Goal: Book appointment/travel/reservation

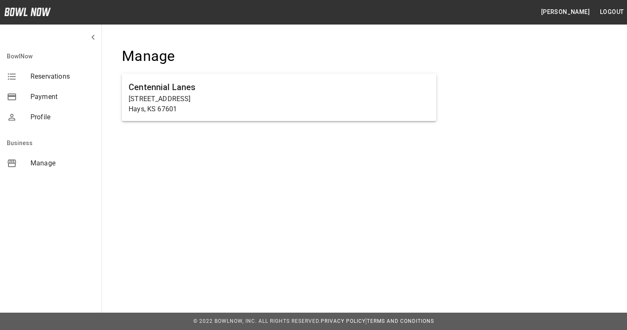
click at [52, 76] on span "Reservations" at bounding box center [62, 76] width 64 height 10
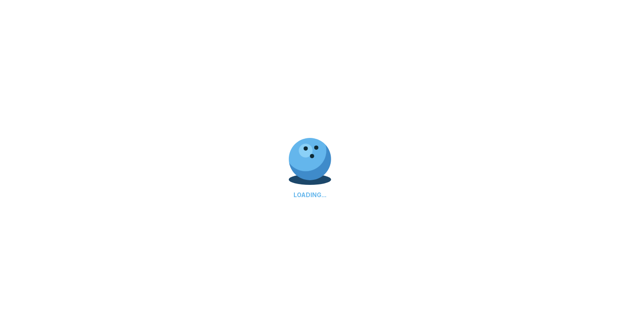
select select "**"
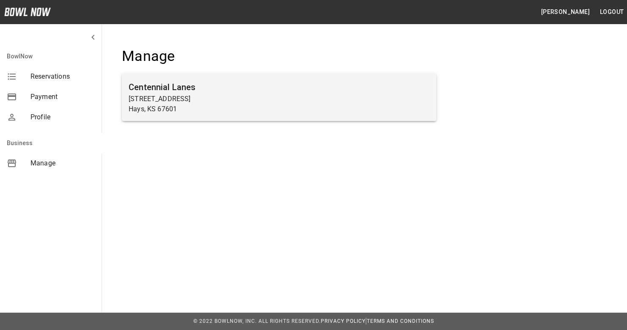
click at [188, 86] on h6 "Centennial Lanes" at bounding box center [279, 87] width 301 height 14
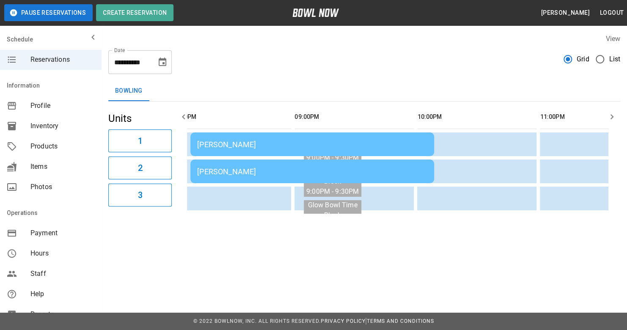
scroll to position [0, 632]
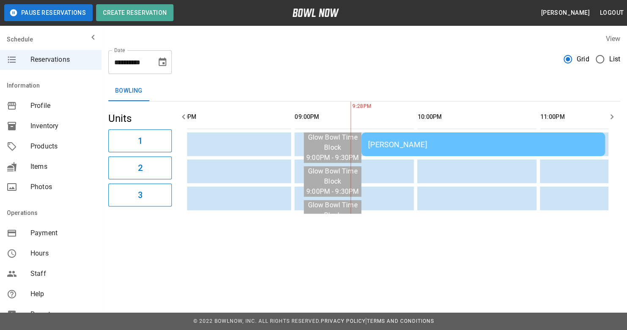
click at [403, 145] on div "[PERSON_NAME]" at bounding box center [483, 144] width 230 height 9
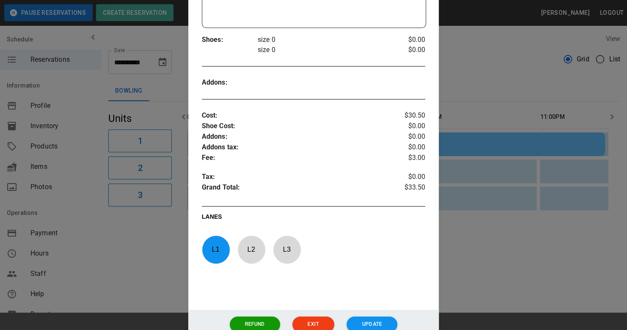
scroll to position [294, 0]
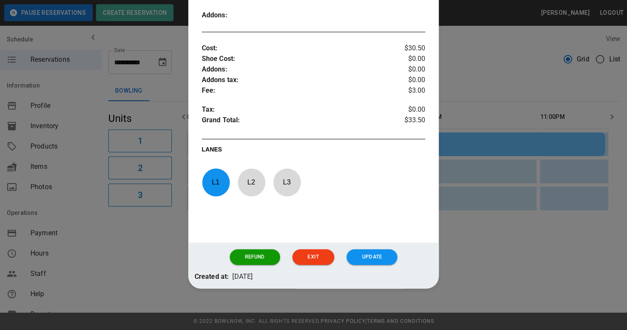
click at [526, 197] on div at bounding box center [313, 165] width 627 height 330
